Goal: Information Seeking & Learning: Find specific fact

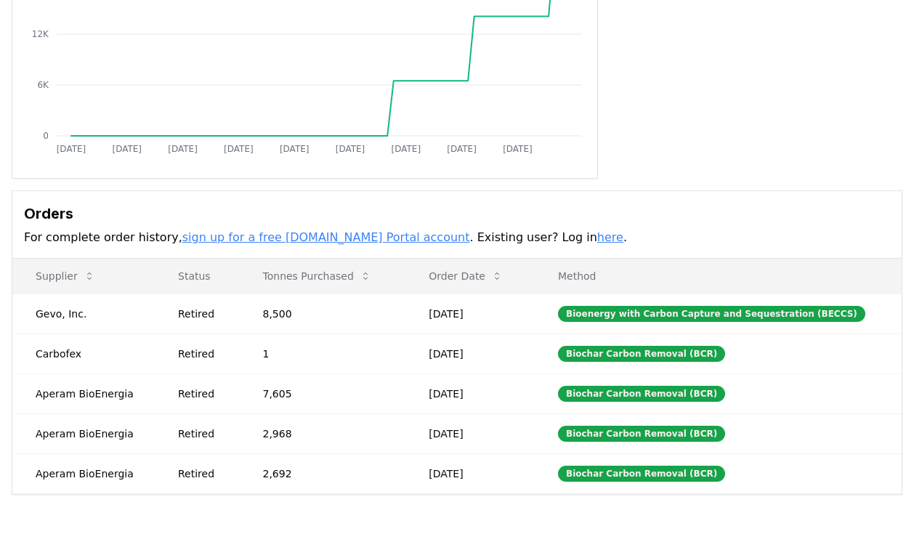
scroll to position [238, 0]
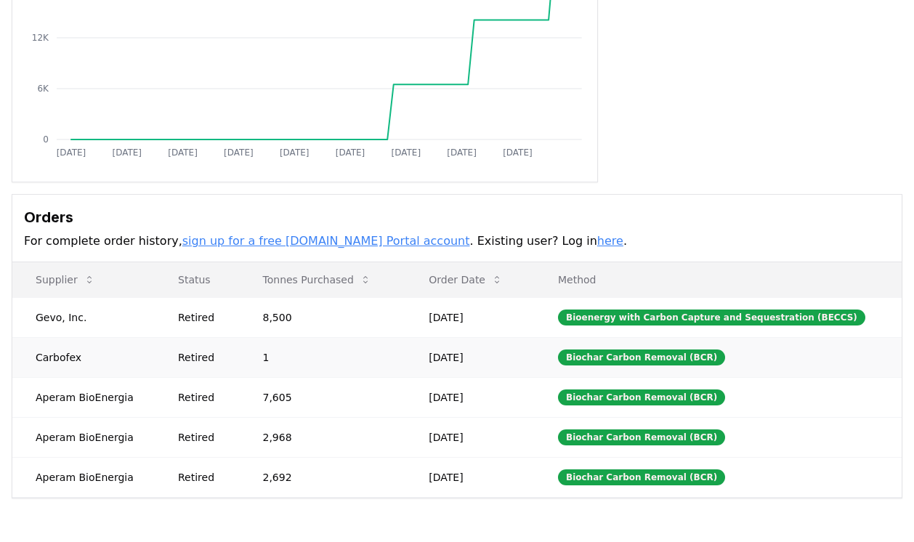
drag, startPoint x: 442, startPoint y: 354, endPoint x: 515, endPoint y: 354, distance: 73.4
click at [515, 354] on td "[DATE]" at bounding box center [469, 357] width 129 height 40
click at [514, 355] on td "[DATE]" at bounding box center [469, 357] width 129 height 40
drag, startPoint x: 514, startPoint y: 355, endPoint x: 432, endPoint y: 354, distance: 82.8
click at [432, 354] on td "[DATE]" at bounding box center [469, 357] width 129 height 40
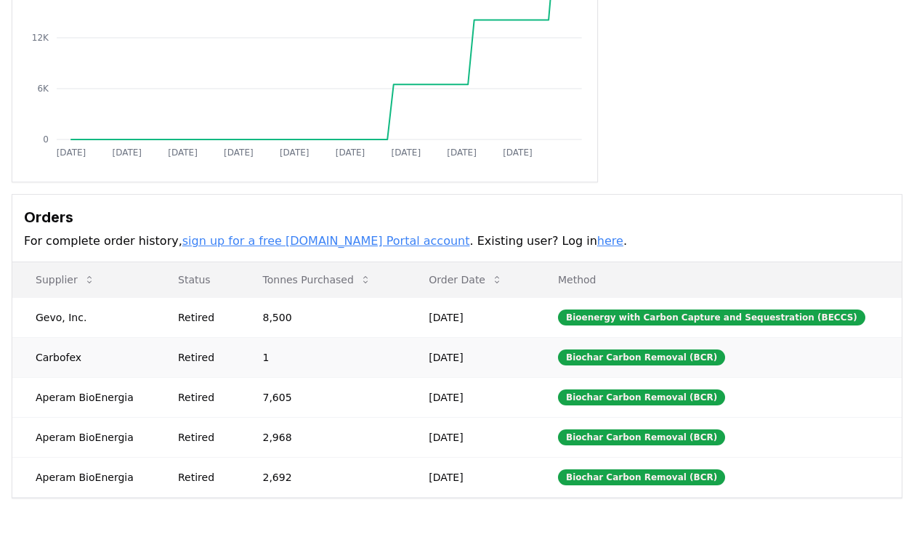
click at [431, 353] on td "[DATE]" at bounding box center [469, 357] width 129 height 40
drag, startPoint x: 278, startPoint y: 360, endPoint x: 255, endPoint y: 360, distance: 23.2
click at [255, 360] on td "1" at bounding box center [323, 357] width 166 height 40
click at [254, 360] on td "1" at bounding box center [323, 357] width 166 height 40
drag, startPoint x: 254, startPoint y: 360, endPoint x: 294, endPoint y: 360, distance: 40.0
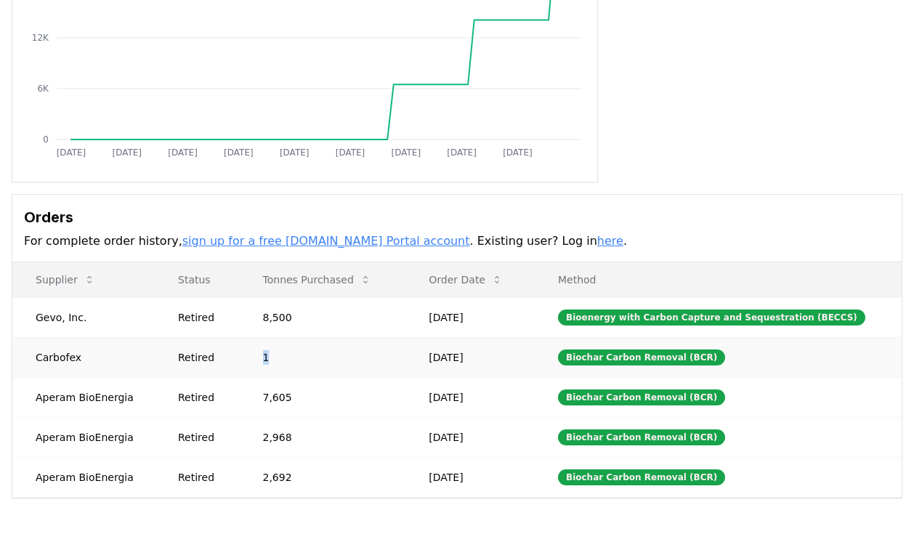
click at [293, 360] on td "1" at bounding box center [323, 357] width 166 height 40
click at [294, 360] on td "1" at bounding box center [323, 357] width 166 height 40
drag, startPoint x: 294, startPoint y: 360, endPoint x: 261, endPoint y: 360, distance: 32.7
click at [261, 360] on td "1" at bounding box center [323, 357] width 166 height 40
click at [259, 360] on td "1" at bounding box center [323, 357] width 166 height 40
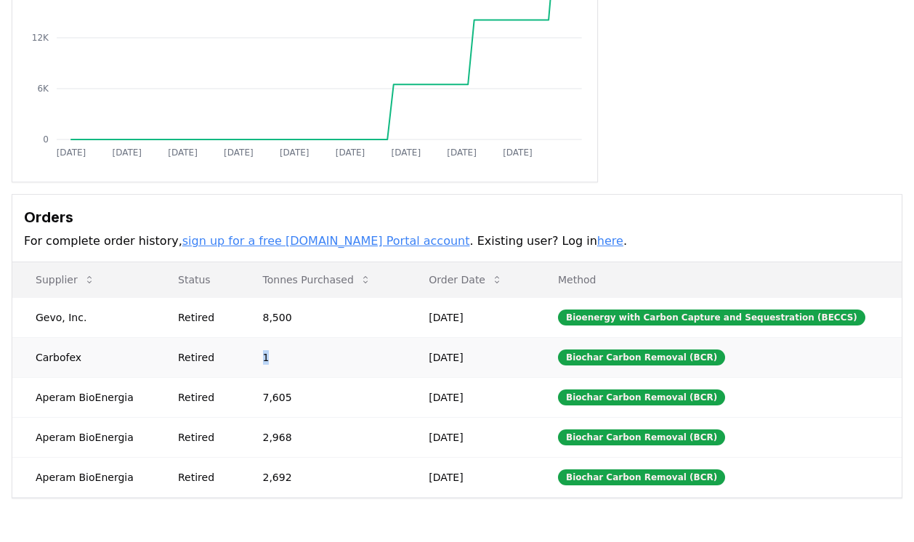
drag, startPoint x: 259, startPoint y: 360, endPoint x: 299, endPoint y: 360, distance: 40.0
click at [299, 360] on td "1" at bounding box center [323, 357] width 166 height 40
drag, startPoint x: 33, startPoint y: 392, endPoint x: 129, endPoint y: 402, distance: 97.2
click at [129, 402] on td "Aperam BioEnergia" at bounding box center [83, 397] width 142 height 40
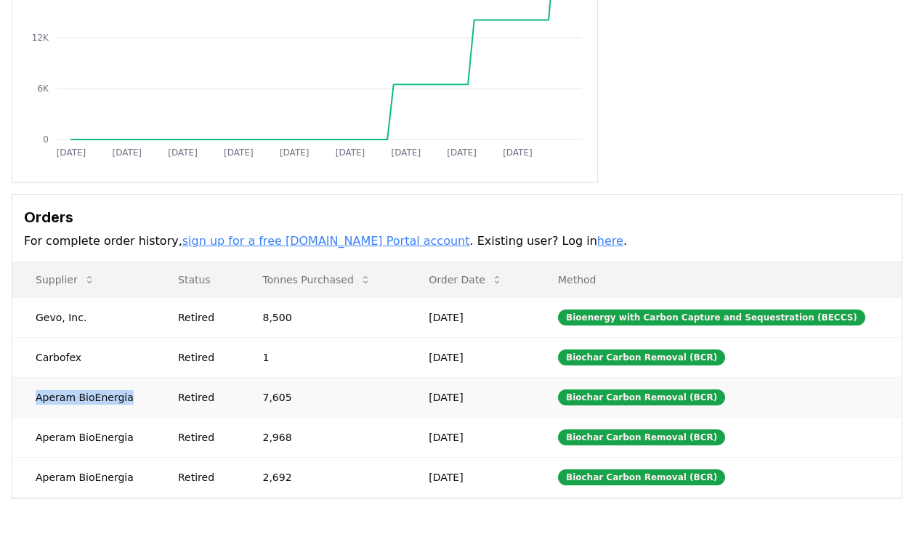
copy td "Aperam BioEnergia"
drag, startPoint x: 159, startPoint y: 360, endPoint x: 294, endPoint y: 360, distance: 135.1
click at [294, 360] on tr "Carbofex Retired 1 [DATE] Biochar Carbon Removal (BCR)" at bounding box center [456, 357] width 889 height 40
click at [294, 360] on td "1" at bounding box center [323, 357] width 166 height 40
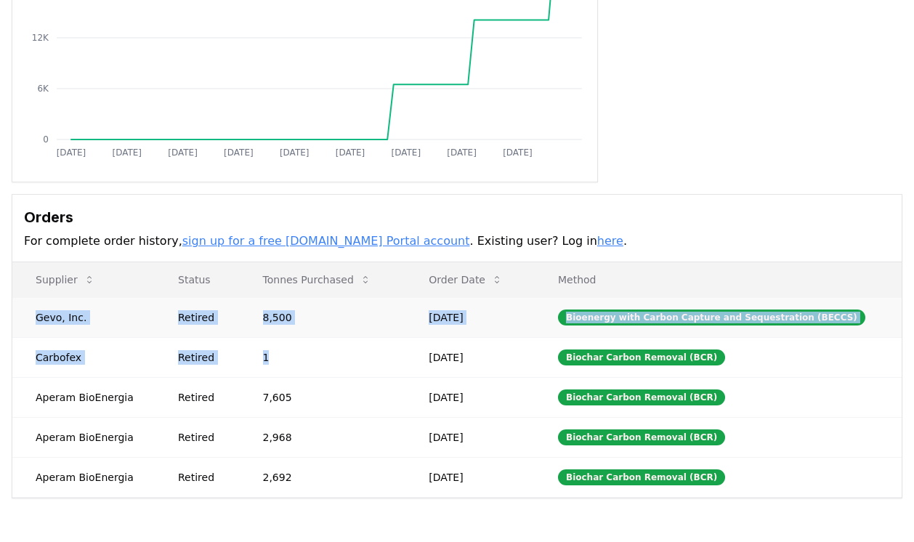
drag, startPoint x: 294, startPoint y: 360, endPoint x: 27, endPoint y: 310, distance: 271.2
click at [28, 311] on tbody "Gevo, Inc. Retired 8,500 [DATE] Bioenergy with Carbon Capture and Sequestration…" at bounding box center [456, 397] width 889 height 200
click at [27, 310] on td "Gevo, Inc." at bounding box center [83, 317] width 142 height 40
drag, startPoint x: 27, startPoint y: 310, endPoint x: 485, endPoint y: 353, distance: 459.7
click at [485, 353] on tbody "Gevo, Inc. Retired 8,500 [DATE] Bioenergy with Carbon Capture and Sequestration…" at bounding box center [456, 397] width 889 height 200
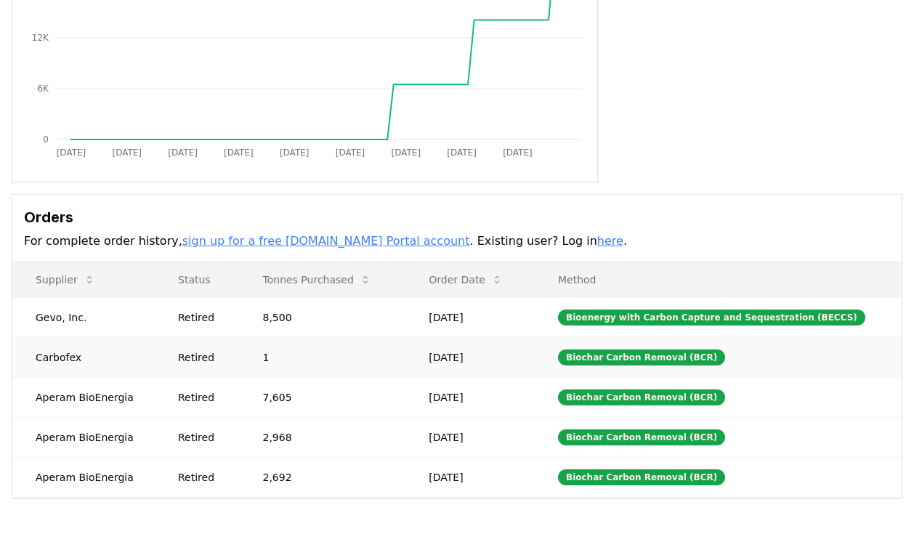
click at [522, 359] on td "[DATE]" at bounding box center [469, 357] width 129 height 40
drag, startPoint x: 522, startPoint y: 359, endPoint x: 31, endPoint y: 317, distance: 493.6
click at [32, 317] on tbody "Gevo, Inc. Retired 8,500 [DATE] Bioenergy with Carbon Capture and Sequestration…" at bounding box center [456, 397] width 889 height 200
click at [31, 317] on td "Gevo, Inc." at bounding box center [83, 317] width 142 height 40
drag, startPoint x: 31, startPoint y: 317, endPoint x: 95, endPoint y: 317, distance: 64.7
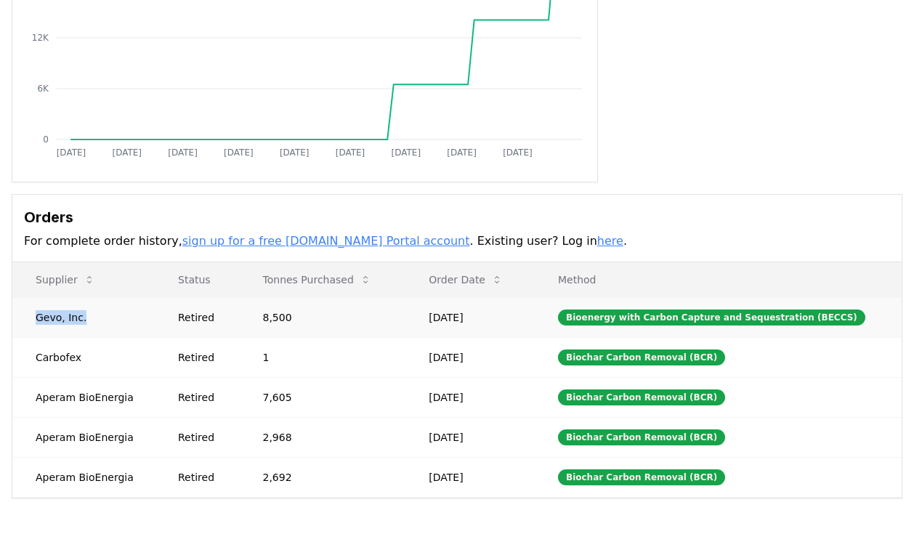
click at [95, 317] on td "Gevo, Inc." at bounding box center [83, 317] width 142 height 40
